Goal: Task Accomplishment & Management: Complete application form

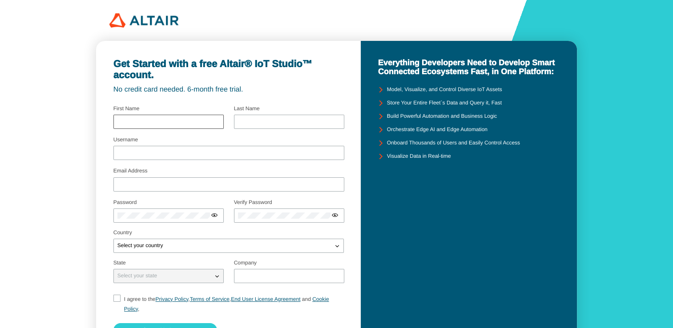
click at [132, 126] on div at bounding box center [168, 122] width 110 height 14
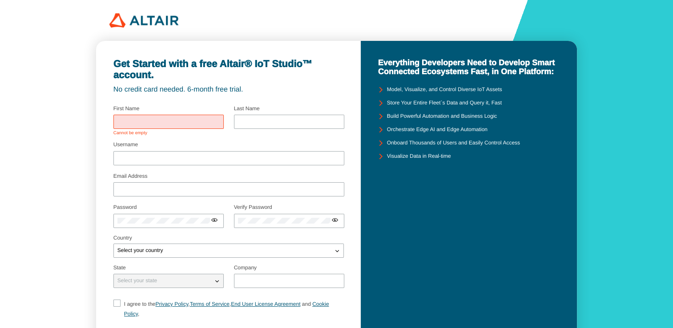
click at [132, 126] on div at bounding box center [168, 122] width 110 height 14
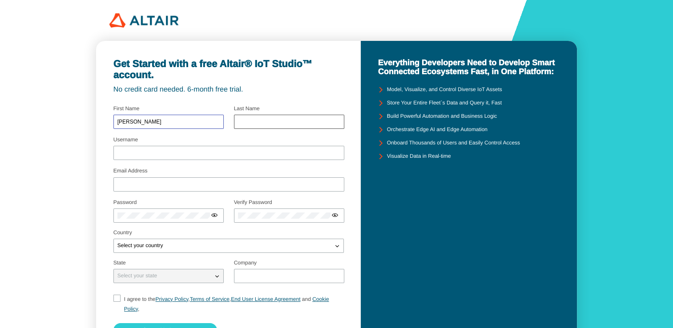
type input "[PERSON_NAME]"
click at [270, 120] on input "text" at bounding box center [289, 122] width 102 height 6
type input "v"
type input "[PERSON_NAME]"
click at [133, 154] on input "Username" at bounding box center [228, 153] width 223 height 6
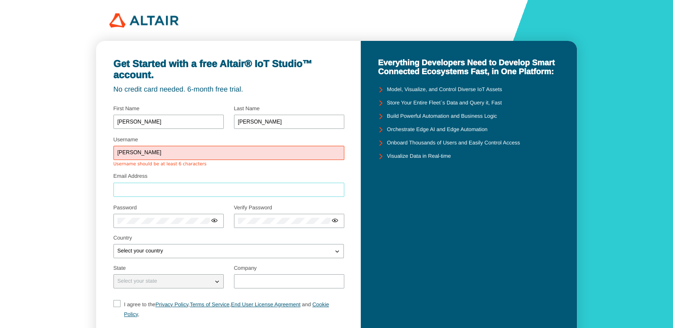
click at [137, 183] on div at bounding box center [228, 190] width 231 height 14
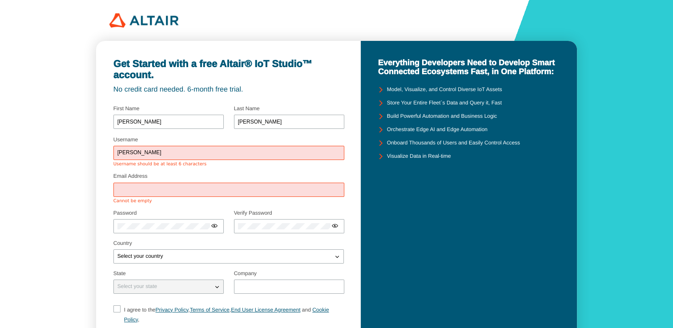
drag, startPoint x: 134, startPoint y: 145, endPoint x: 135, endPoint y: 154, distance: 8.5
click at [135, 154] on div "[PERSON_NAME]" at bounding box center [228, 153] width 231 height 14
click at [135, 154] on input "[PERSON_NAME]" at bounding box center [228, 153] width 223 height 6
type input "mansisharma"
click at [139, 188] on div at bounding box center [228, 190] width 231 height 14
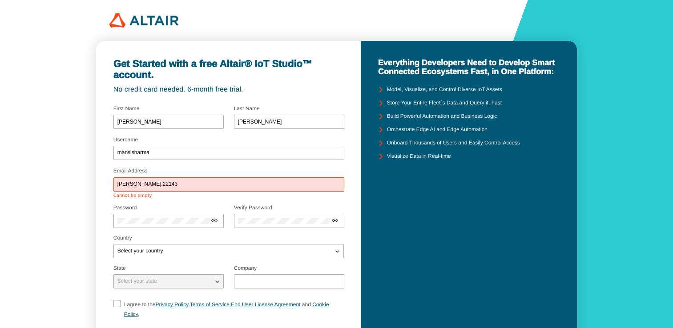
type input "[PERSON_NAME][EMAIL_ADDRESS][DOMAIN_NAME]"
type input "[GEOGRAPHIC_DATA]"
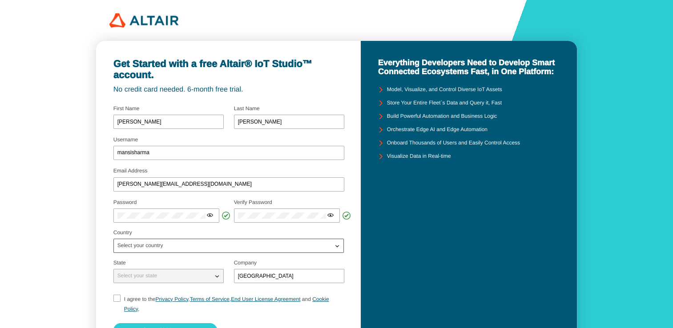
click at [193, 246] on div "Select your country" at bounding box center [223, 245] width 219 height 9
type input "india"
click at [125, 185] on span "[GEOGRAPHIC_DATA]" at bounding box center [145, 184] width 56 height 6
click at [250, 278] on input "[GEOGRAPHIC_DATA]" at bounding box center [289, 276] width 102 height 6
click at [184, 280] on div "Select your state" at bounding box center [163, 276] width 99 height 9
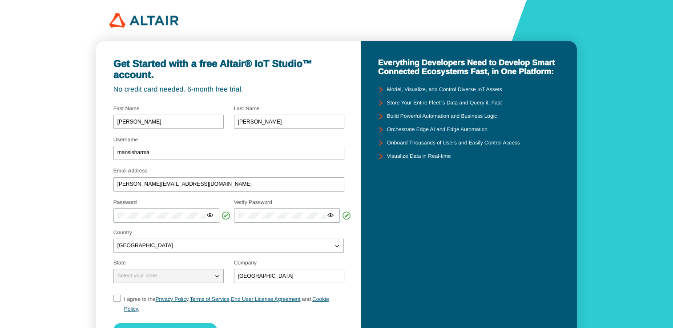
click at [217, 275] on iron-icon at bounding box center [217, 276] width 9 height 9
click at [192, 275] on div "Select your state" at bounding box center [163, 276] width 99 height 9
click at [190, 275] on div "Select your state" at bounding box center [163, 276] width 99 height 9
click at [117, 295] on input "I agree to the Privacy Policy , Terms of Service , End User License Agreement a…" at bounding box center [116, 304] width 6 height 19
checkbox input "true"
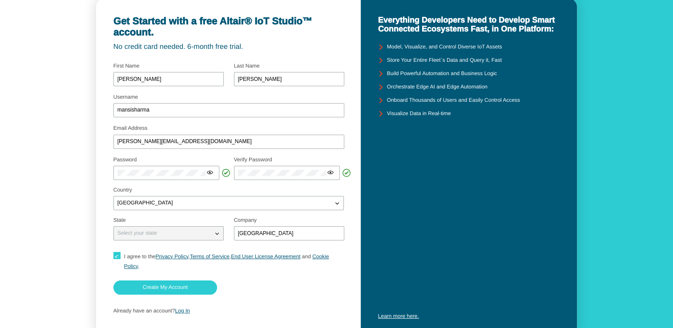
scroll to position [44, 0]
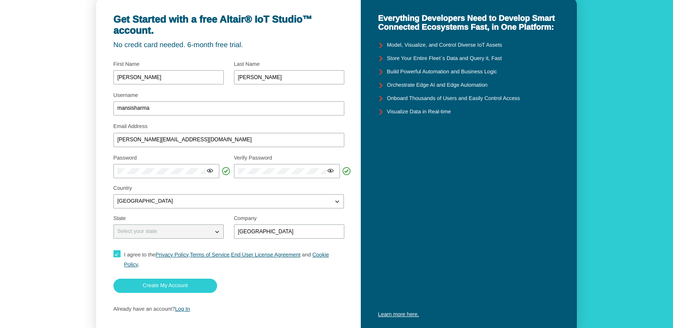
click at [132, 229] on p "Select your state" at bounding box center [137, 232] width 47 height 6
click at [0, 0] on slot "Create My Account" at bounding box center [0, 0] width 0 height 0
